Goal: Communication & Community: Share content

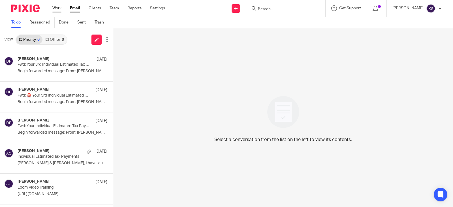
click at [58, 7] on link "Work" at bounding box center [56, 8] width 9 height 6
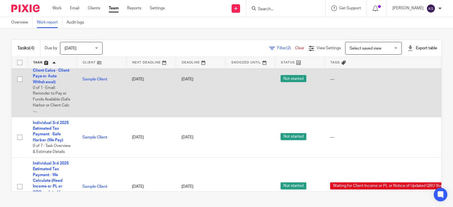
scroll to position [85, 0]
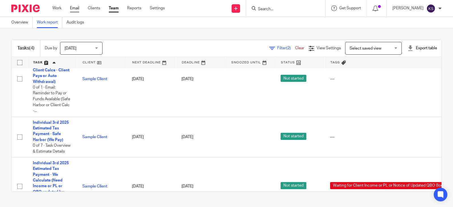
click at [76, 7] on link "Email" at bounding box center [74, 8] width 9 height 6
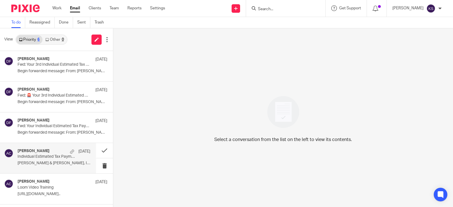
click at [55, 158] on p "Individual Estimated Tax Payments" at bounding box center [47, 156] width 58 height 5
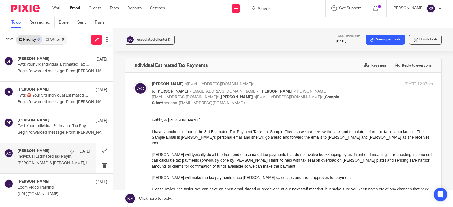
scroll to position [28, 0]
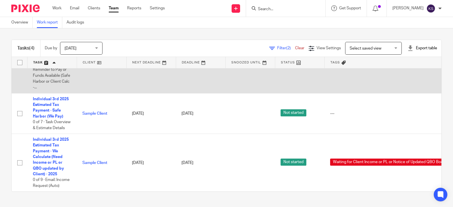
scroll to position [119, 0]
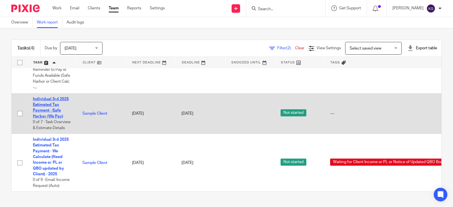
click at [53, 97] on link "Individual 3rd 2025 Estimated Tax Payment - Safe Harbor (We Pay)" at bounding box center [51, 107] width 36 height 21
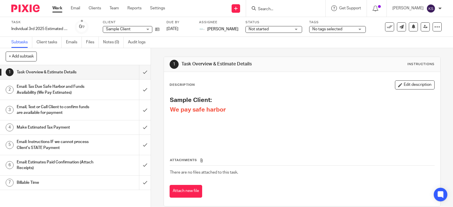
click at [51, 84] on h1 "Email: Tax Due Safe Harbor and Funds Availability (We Pay Estimates)" at bounding box center [56, 89] width 78 height 14
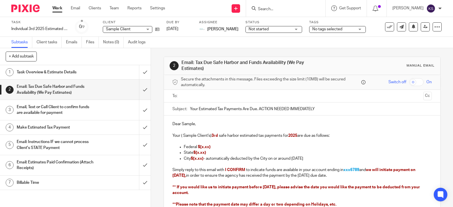
click at [53, 108] on h1 "Email, Text or Call Client to confirm funds are available for payment" at bounding box center [56, 110] width 78 height 14
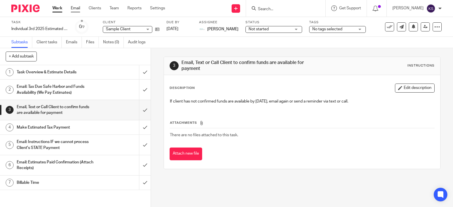
click at [76, 7] on link "Email" at bounding box center [75, 8] width 9 height 6
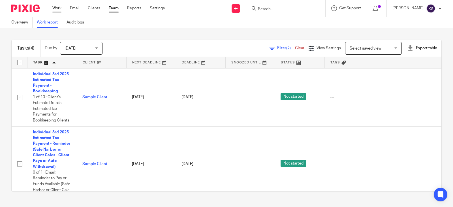
click at [57, 8] on link "Work" at bounding box center [56, 8] width 9 height 6
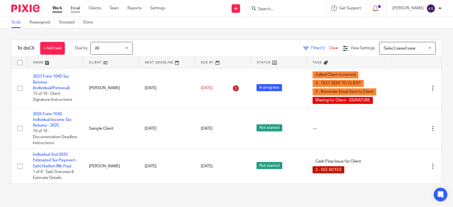
click at [77, 7] on link "Email" at bounding box center [75, 8] width 9 height 6
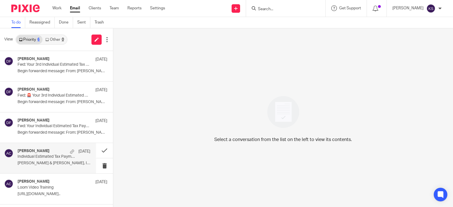
click at [61, 157] on p "Individual Estimated Tax Payments" at bounding box center [47, 156] width 58 height 5
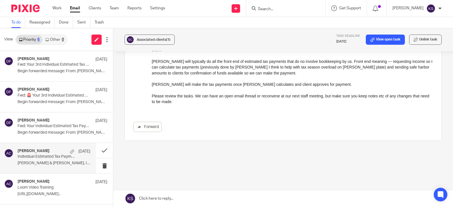
scroll to position [95, 0]
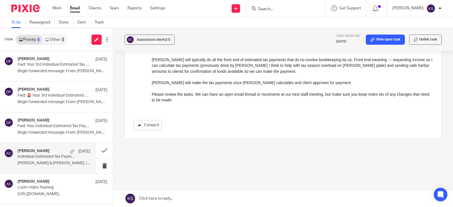
click at [149, 120] on link "Forward" at bounding box center [147, 125] width 28 height 10
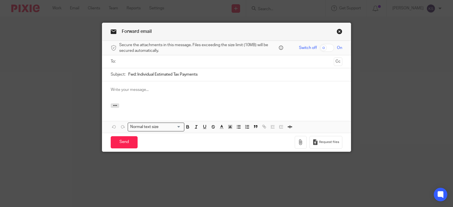
click at [134, 58] on ul at bounding box center [227, 61] width 214 height 9
click at [134, 62] on input "text" at bounding box center [226, 61] width 210 height 7
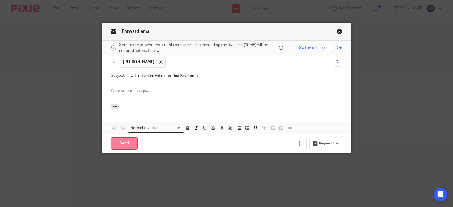
click at [115, 143] on input "Send" at bounding box center [124, 143] width 27 height 12
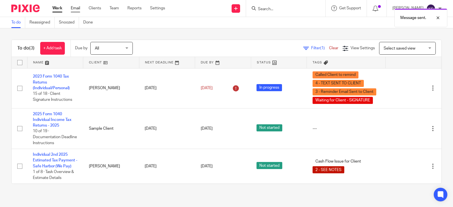
click at [74, 8] on link "Email" at bounding box center [75, 8] width 9 height 6
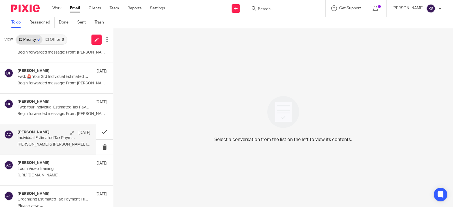
scroll to position [28, 0]
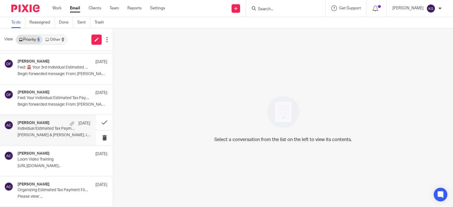
click at [58, 129] on p "Individual Estimated Tax Payments" at bounding box center [47, 128] width 58 height 5
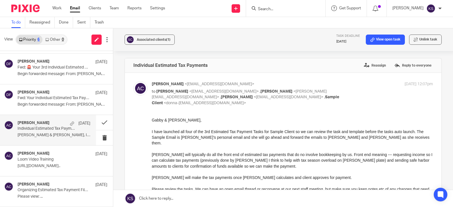
scroll to position [0, 0]
click at [58, 8] on link "Work" at bounding box center [56, 8] width 9 height 6
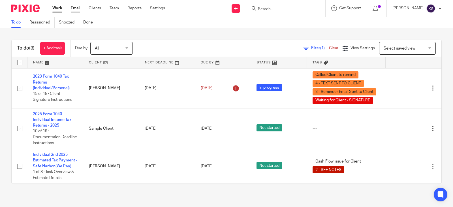
click at [77, 7] on link "Email" at bounding box center [75, 8] width 9 height 6
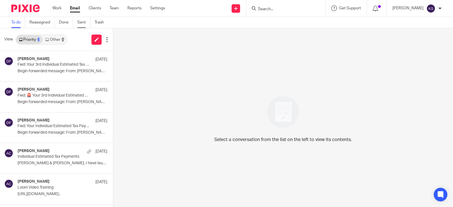
click at [81, 20] on link "Sent" at bounding box center [83, 22] width 13 height 11
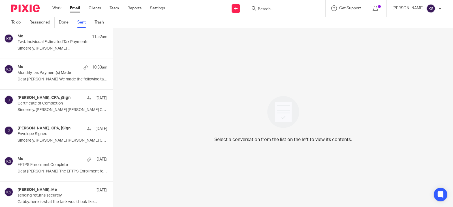
click at [57, 38] on div "Me 11:52am" at bounding box center [63, 37] width 90 height 6
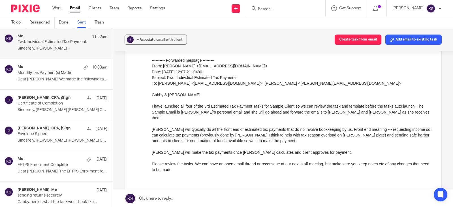
scroll to position [57, 0]
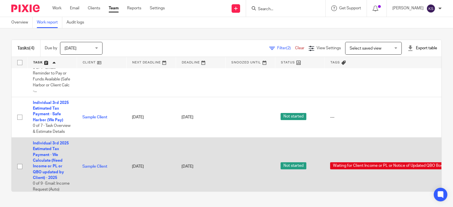
scroll to position [119, 0]
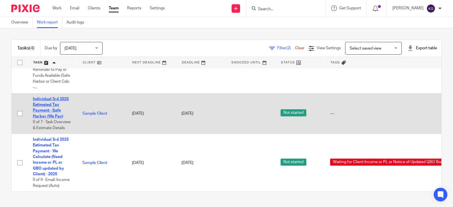
click at [54, 97] on link "Individual 3rd 2025 Estimated Tax Payment - Safe Harbor (We Pay)" at bounding box center [51, 107] width 36 height 21
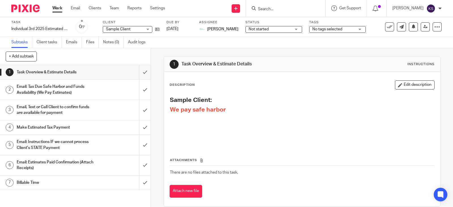
click at [48, 87] on h1 "Email: Tax Due Safe Harbor and Funds Availability (We Pay Estimates)" at bounding box center [56, 89] width 78 height 14
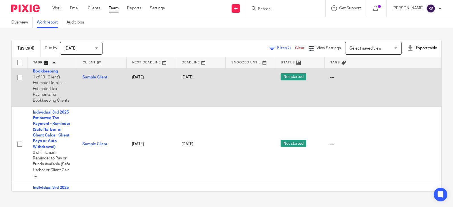
scroll to position [28, 0]
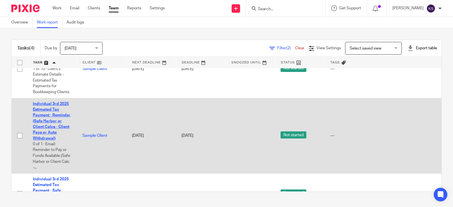
click at [54, 103] on link "Individual 3rd 2025 Estimated Tax Payment - Reminder (Safe Harbor or Client Cal…" at bounding box center [52, 121] width 38 height 38
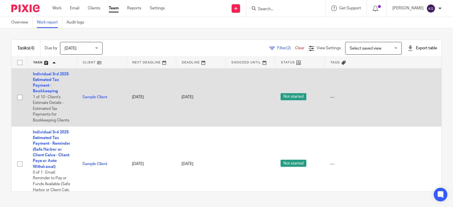
scroll to position [28, 0]
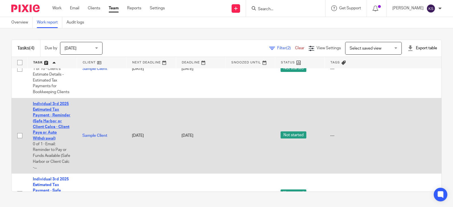
click at [53, 103] on link "Individual 3rd 2025 Estimated Tax Payment - Reminder (Safe Harbor or Client Cal…" at bounding box center [52, 121] width 38 height 38
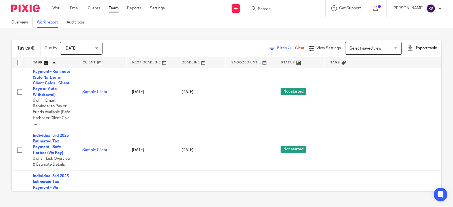
scroll to position [85, 0]
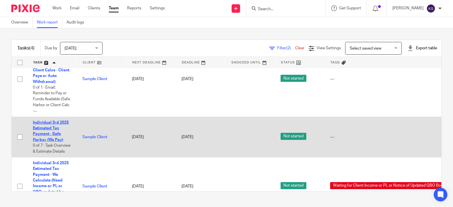
click at [54, 123] on link "Individual 3rd 2025 Estimated Tax Payment - Safe Harbor (We Pay)" at bounding box center [51, 131] width 36 height 21
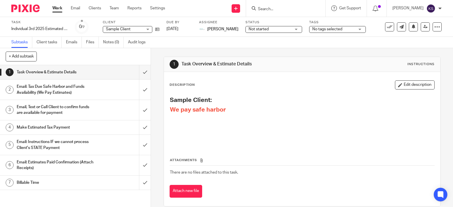
click at [62, 85] on h1 "Email: Tax Due Safe Harbor and Funds Availability (We Pay Estimates)" at bounding box center [56, 89] width 78 height 14
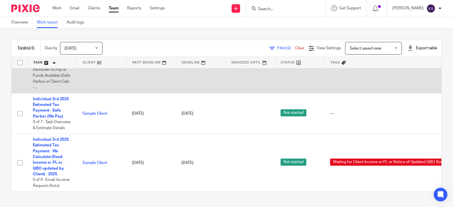
scroll to position [119, 0]
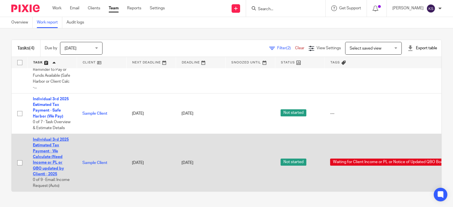
click at [55, 137] on link "Individual 3rd 2025 Estimated Tax Payment - We Calculate (Need Income or PL or …" at bounding box center [51, 156] width 36 height 38
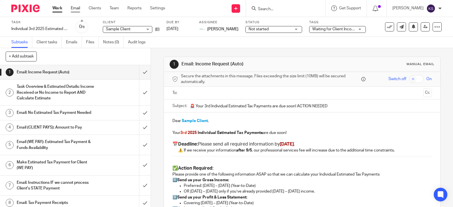
click at [77, 8] on link "Email" at bounding box center [75, 8] width 9 height 6
